Goal: Task Accomplishment & Management: Manage account settings

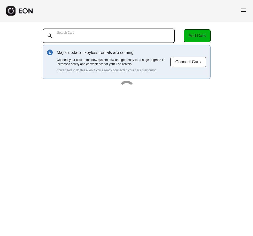
click at [74, 31] on div "Search Cars" at bounding box center [112, 35] width 139 height 14
paste Cars "******"
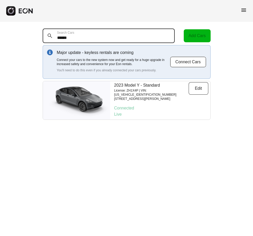
type Cars "******"
click at [66, 38] on Cars "******" at bounding box center [109, 35] width 133 height 14
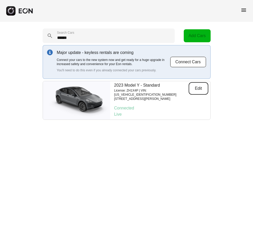
click at [192, 90] on button "Edit" at bounding box center [199, 88] width 20 height 12
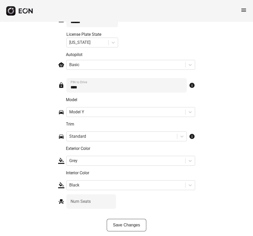
scroll to position [775, 0]
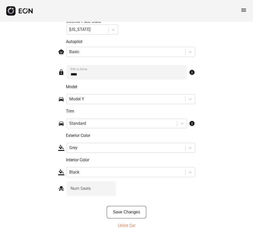
click at [126, 227] on p "Unlist Car" at bounding box center [127, 225] width 18 height 6
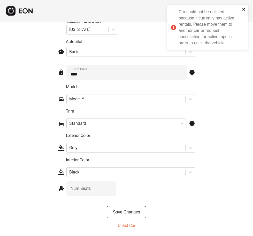
click at [246, 11] on icon "close" at bounding box center [245, 9] width 4 height 4
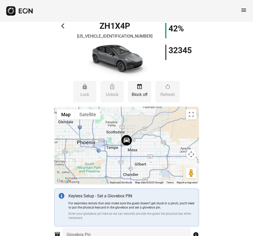
scroll to position [0, 0]
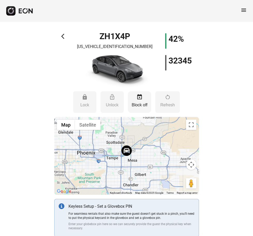
click at [143, 105] on p "Block off" at bounding box center [140, 105] width 18 height 6
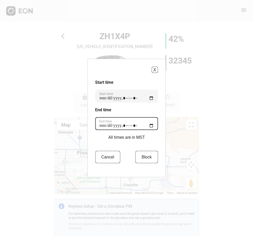
click at [151, 125] on time "End time" at bounding box center [126, 123] width 63 height 13
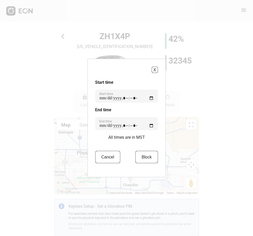
type time "**********"
click at [157, 111] on h3 "End time" at bounding box center [126, 110] width 63 height 6
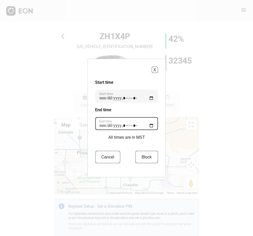
click at [153, 127] on time "End time" at bounding box center [126, 123] width 63 height 13
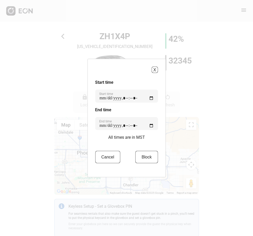
click at [151, 110] on h3 "End time" at bounding box center [126, 110] width 63 height 6
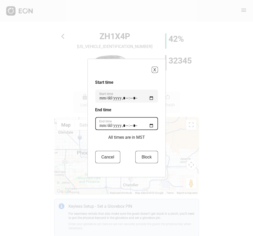
click at [152, 125] on time "End time" at bounding box center [126, 123] width 63 height 13
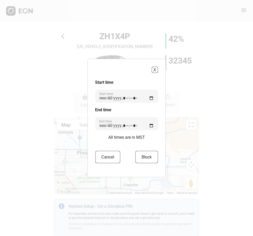
click at [137, 134] on p "All times are in MST" at bounding box center [126, 137] width 37 height 6
click at [153, 97] on time "Start time" at bounding box center [126, 96] width 63 height 13
click at [154, 80] on h3 "Start time" at bounding box center [126, 82] width 63 height 6
click at [153, 100] on time "Start time" at bounding box center [126, 96] width 63 height 13
click at [139, 97] on time "Start time" at bounding box center [126, 96] width 63 height 13
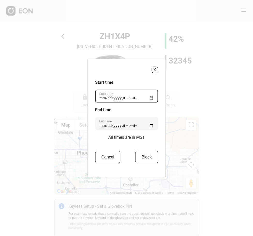
click at [139, 97] on time "Start time" at bounding box center [126, 96] width 63 height 13
click at [135, 97] on time "Start time" at bounding box center [126, 96] width 63 height 13
click at [130, 98] on time "Start time" at bounding box center [126, 96] width 63 height 13
click at [151, 100] on time "Start time" at bounding box center [126, 96] width 63 height 13
type time "**********"
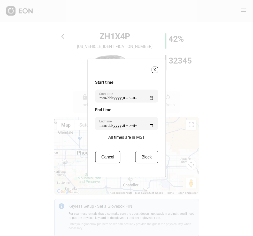
click at [163, 89] on div "X Start time Start time End time End time All times are in MST Cancel Block" at bounding box center [126, 118] width 78 height 118
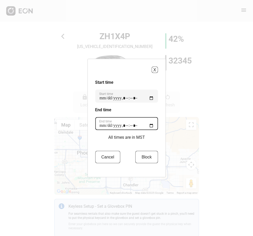
click at [153, 125] on time "End time" at bounding box center [126, 123] width 63 height 13
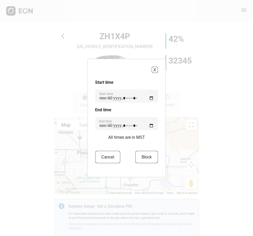
click at [157, 113] on div "End time End time" at bounding box center [126, 118] width 63 height 23
click at [153, 111] on h3 "End time" at bounding box center [126, 110] width 63 height 6
click at [150, 159] on button "Block" at bounding box center [147, 157] width 23 height 12
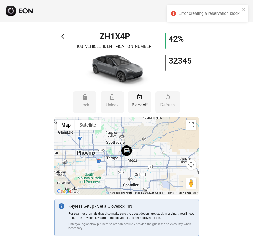
click at [65, 37] on span "arrow_back_ios" at bounding box center [64, 36] width 6 height 6
